Goal: Complete application form

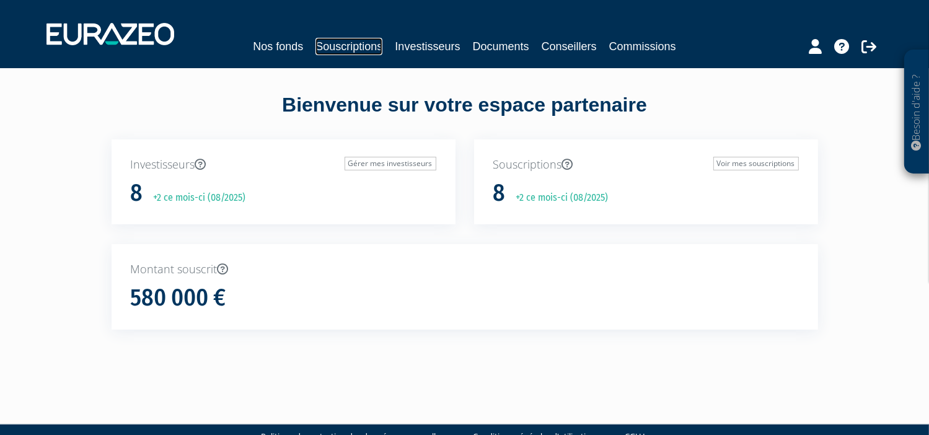
click at [347, 46] on link "Souscriptions" at bounding box center [348, 46] width 67 height 17
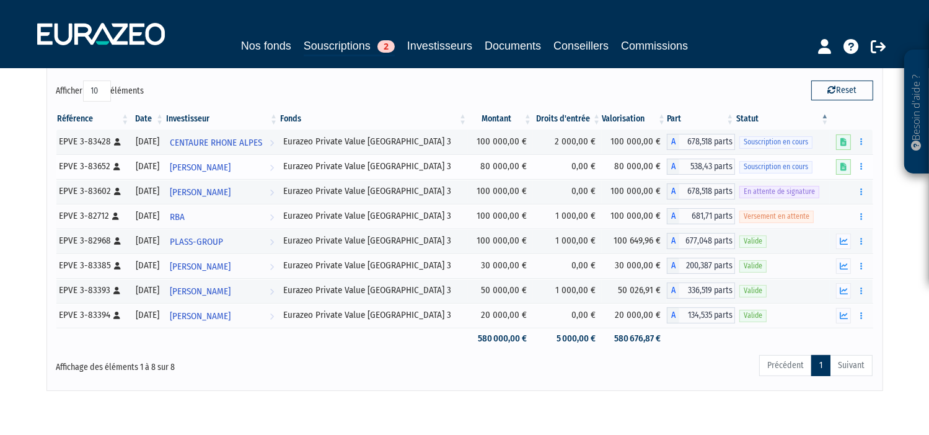
scroll to position [89, 0]
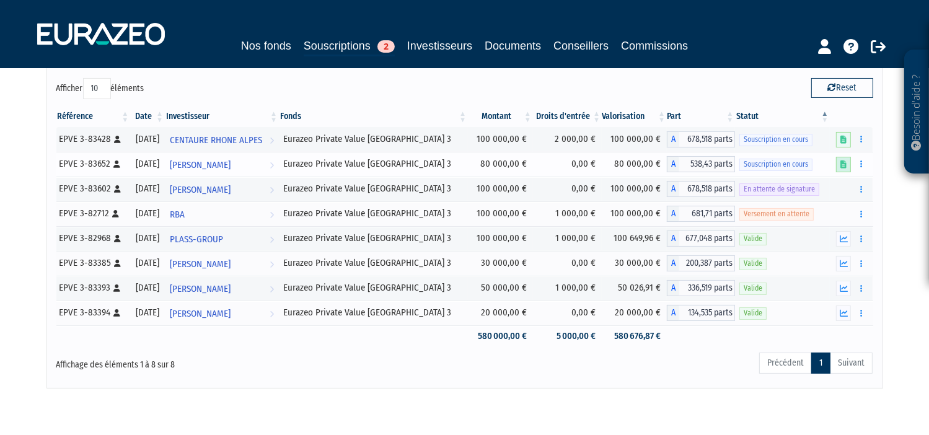
click at [843, 164] on icon at bounding box center [843, 164] width 6 height 8
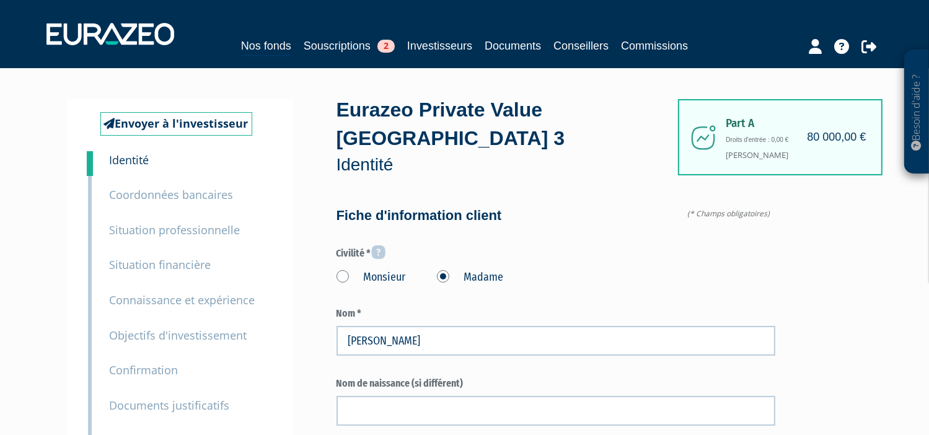
type input "6 63 06 61 81"
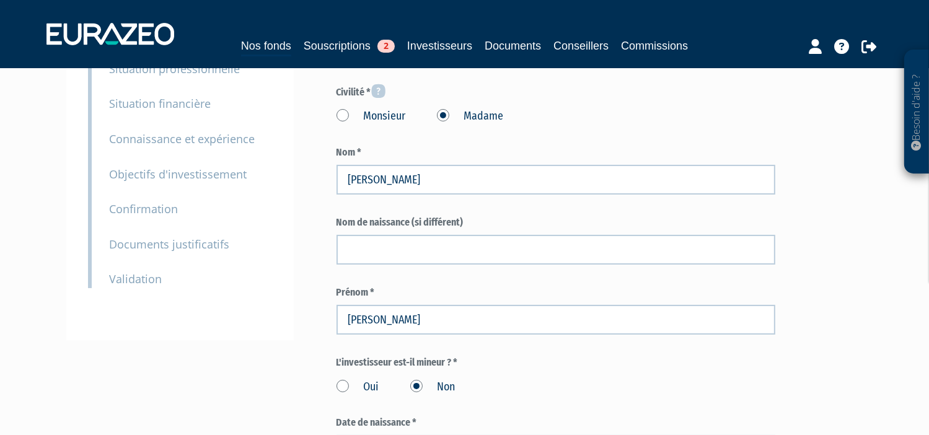
scroll to position [180, 0]
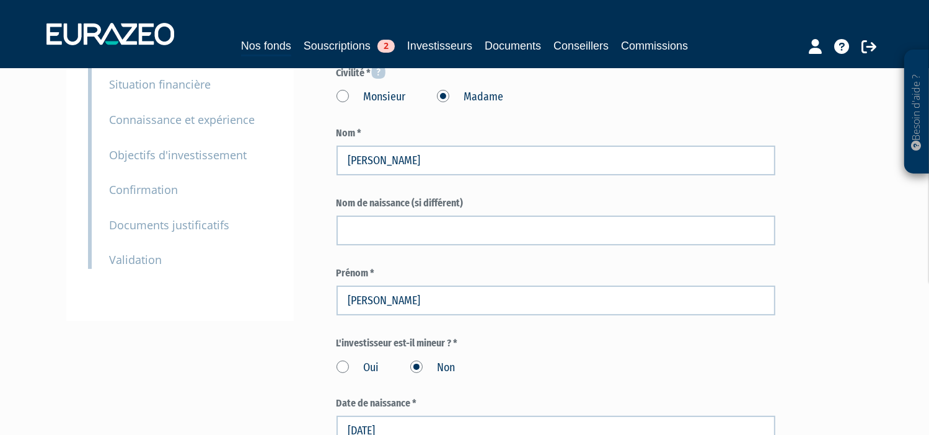
click at [175, 229] on small "Documents justificatifs" at bounding box center [170, 225] width 120 height 15
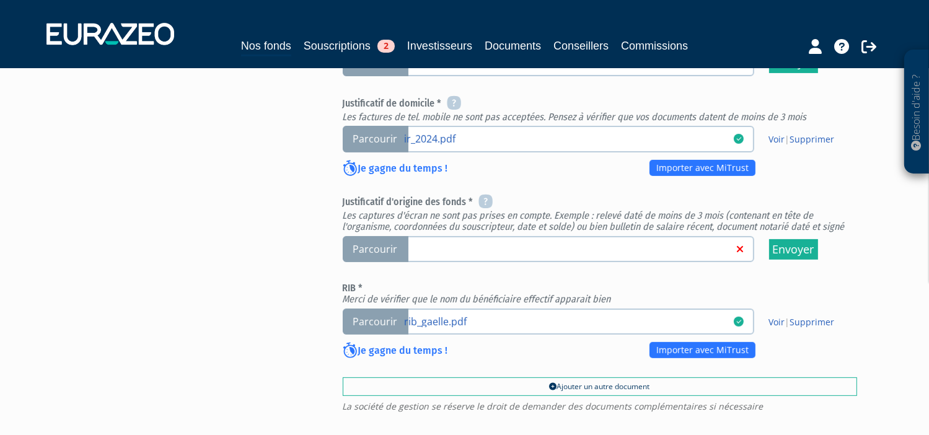
scroll to position [473, 0]
click at [377, 244] on span "Parcourir" at bounding box center [376, 249] width 66 height 27
click at [0, 0] on input "Parcourir" at bounding box center [0, 0] width 0 height 0
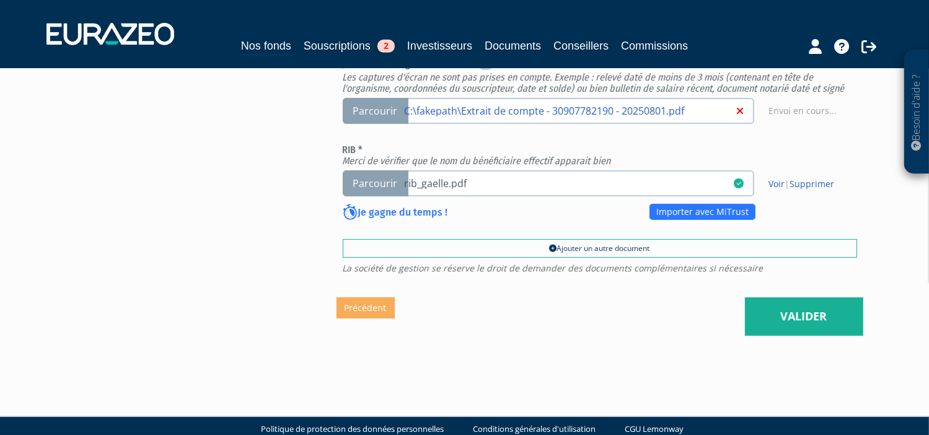
scroll to position [612, 0]
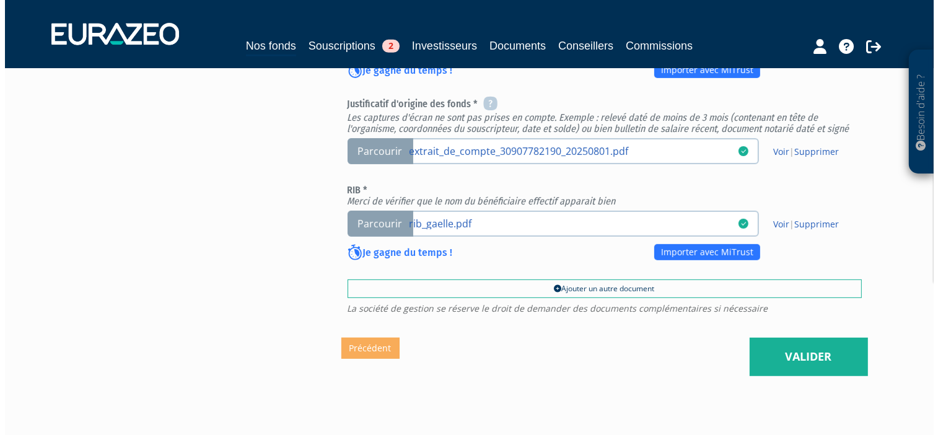
scroll to position [581, 0]
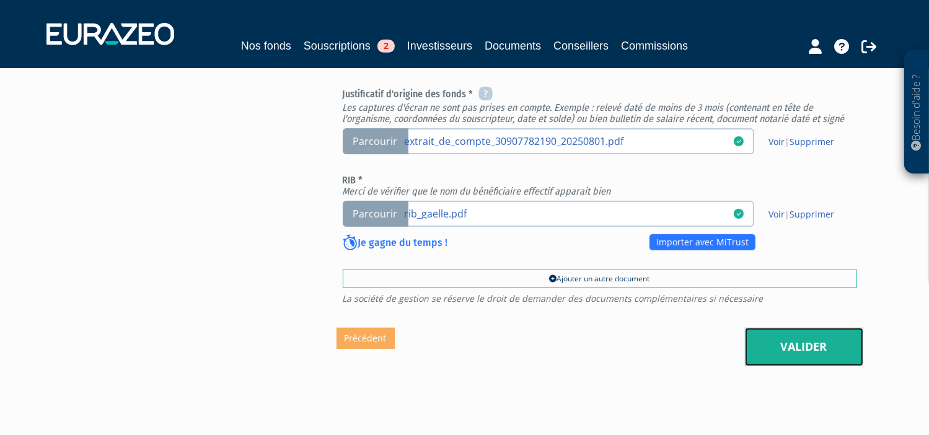
click at [817, 335] on link "Valider" at bounding box center [804, 347] width 118 height 38
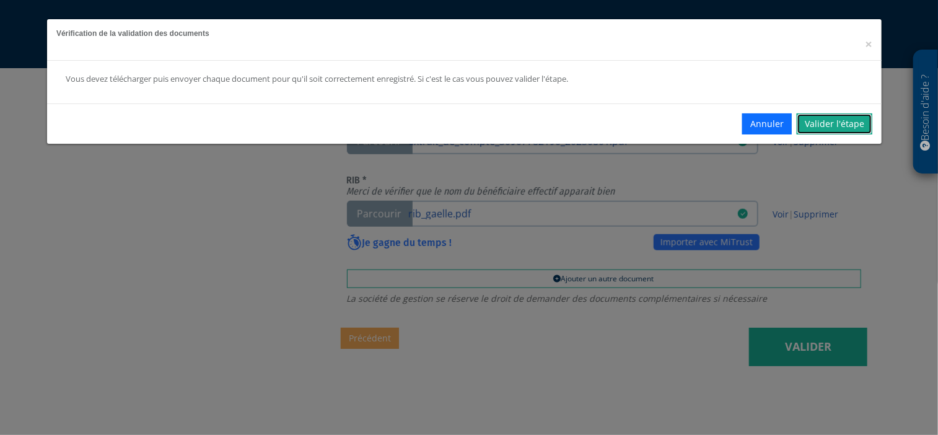
click at [838, 123] on link "Valider l'étape" at bounding box center [835, 123] width 76 height 21
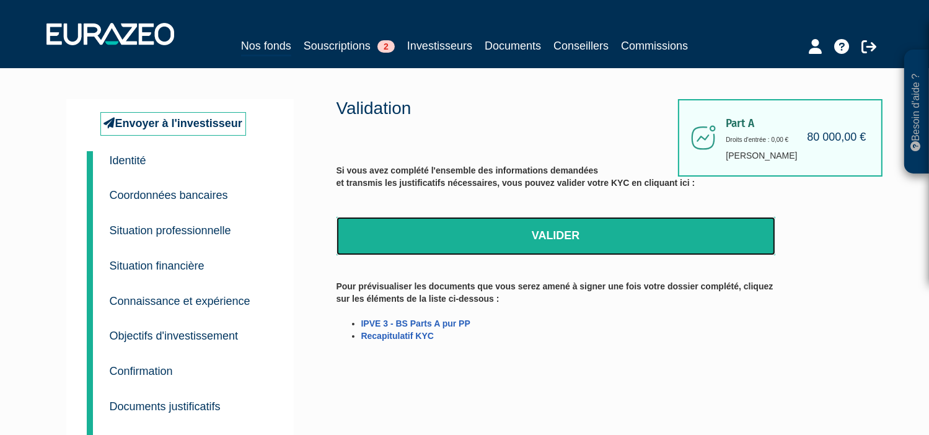
click at [548, 237] on link "Valider" at bounding box center [555, 236] width 439 height 38
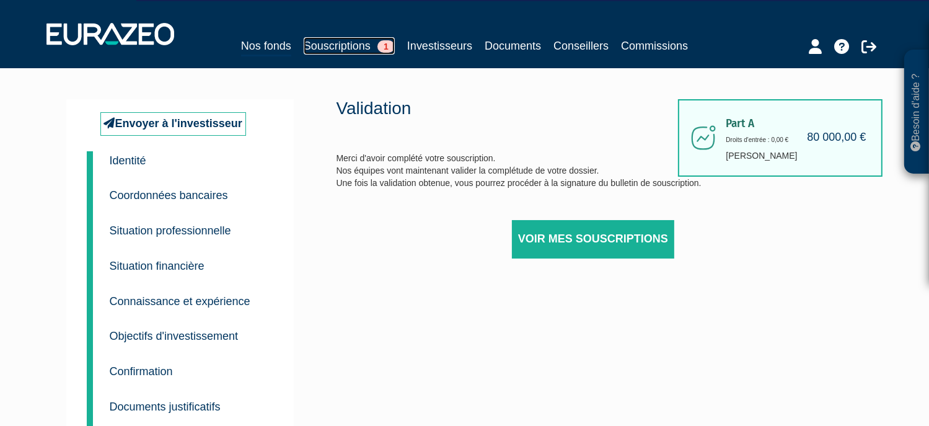
click at [340, 43] on link "Souscriptions 1" at bounding box center [349, 45] width 91 height 17
